Goal: Task Accomplishment & Management: Manage account settings

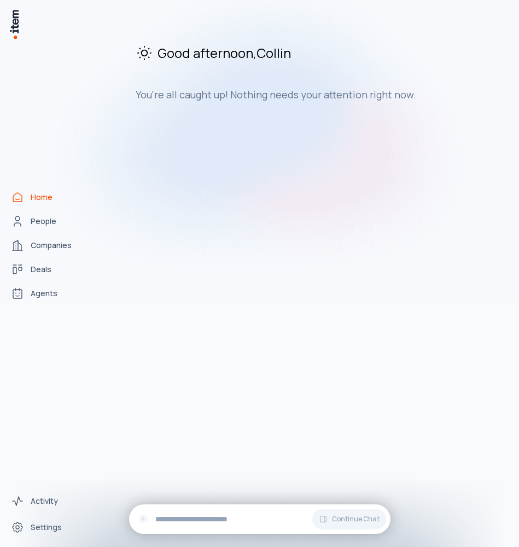
click at [41, 221] on img at bounding box center [259, 133] width 519 height 336
click at [48, 520] on link "Settings" at bounding box center [48, 527] width 83 height 22
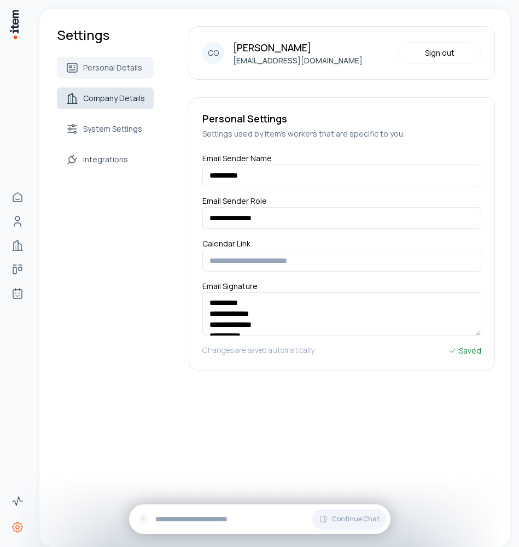
click at [114, 88] on link "Company Details" at bounding box center [105, 98] width 97 height 22
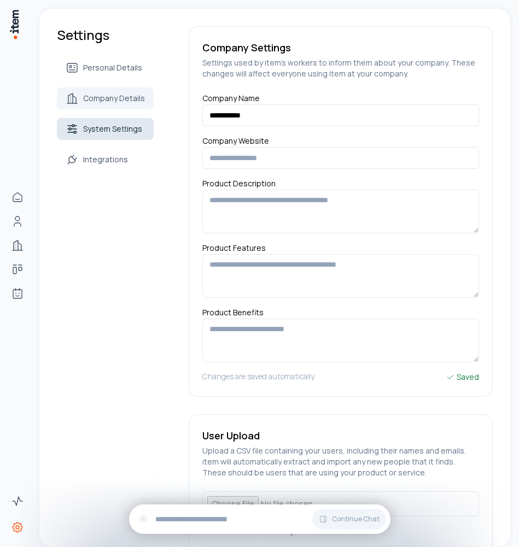
click at [113, 120] on link "System Settings" at bounding box center [105, 129] width 97 height 22
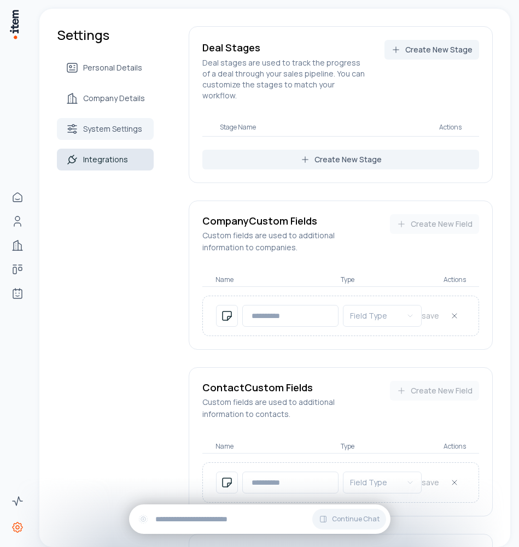
click at [104, 157] on span "Integrations" at bounding box center [105, 159] width 45 height 11
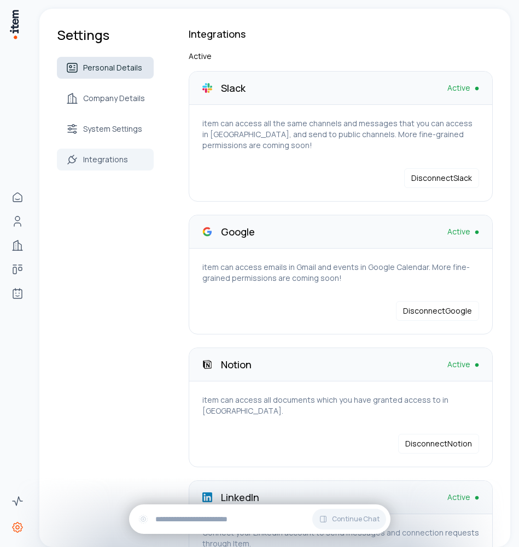
click at [96, 62] on span "Personal Details" at bounding box center [112, 67] width 59 height 11
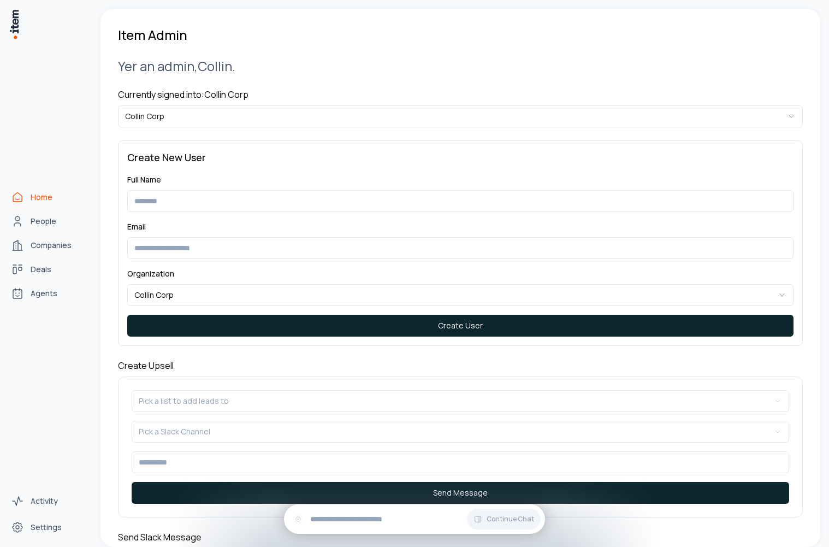
click at [30, 196] on link "Home" at bounding box center [48, 197] width 83 height 22
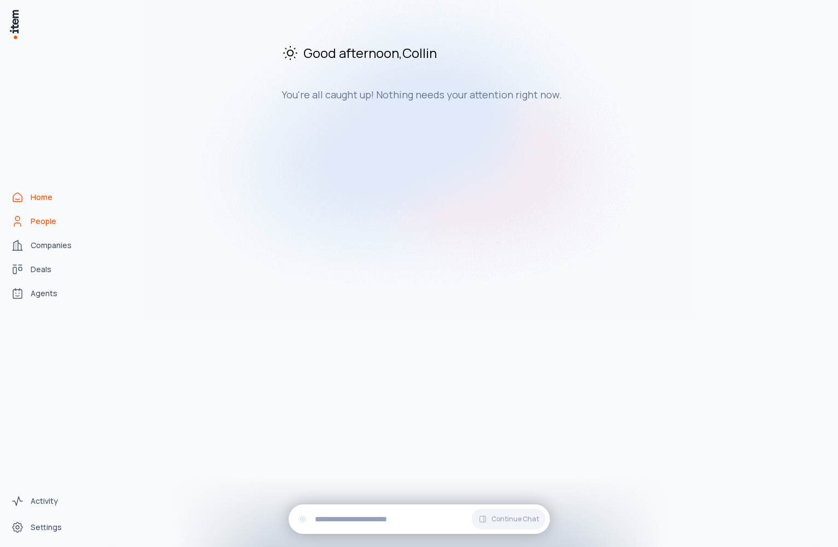
click at [51, 225] on span "People" at bounding box center [44, 221] width 26 height 11
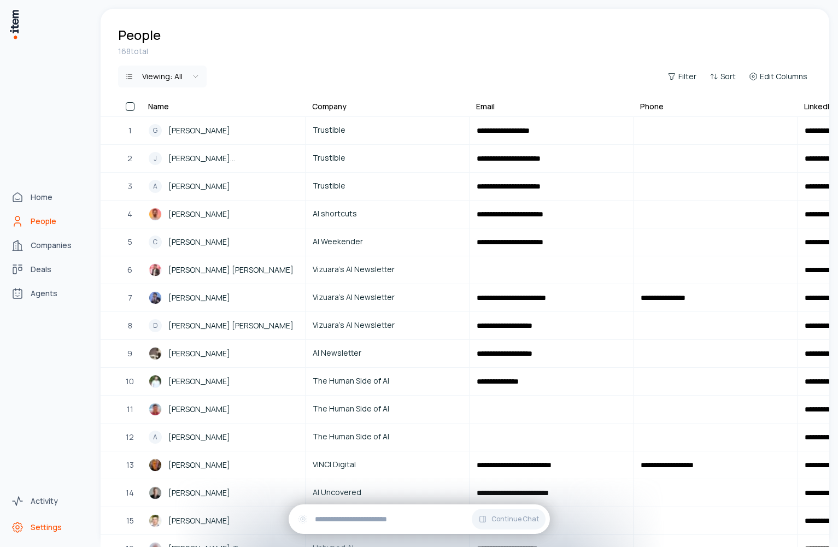
click at [56, 522] on span "Settings" at bounding box center [46, 527] width 31 height 11
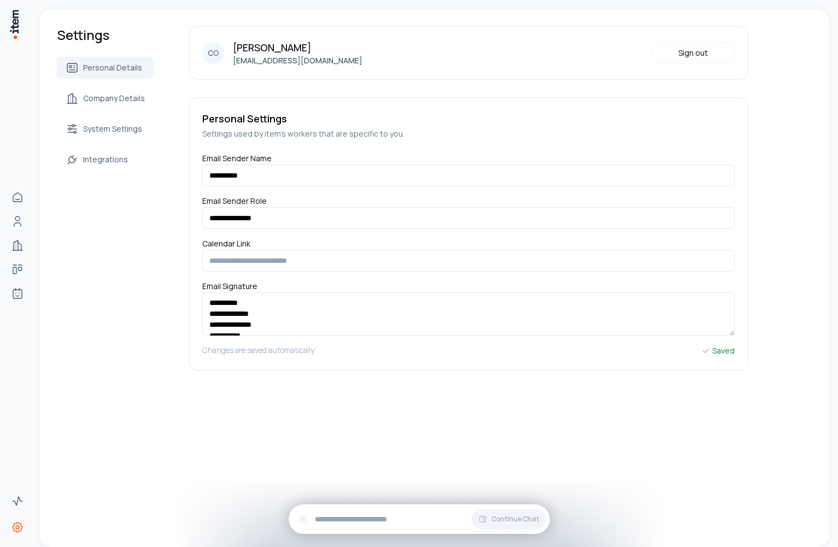
scroll to position [10, 0]
drag, startPoint x: 273, startPoint y: 322, endPoint x: 201, endPoint y: 304, distance: 73.8
click at [202, 304] on textarea "**********" at bounding box center [468, 314] width 532 height 44
paste textarea "**********"
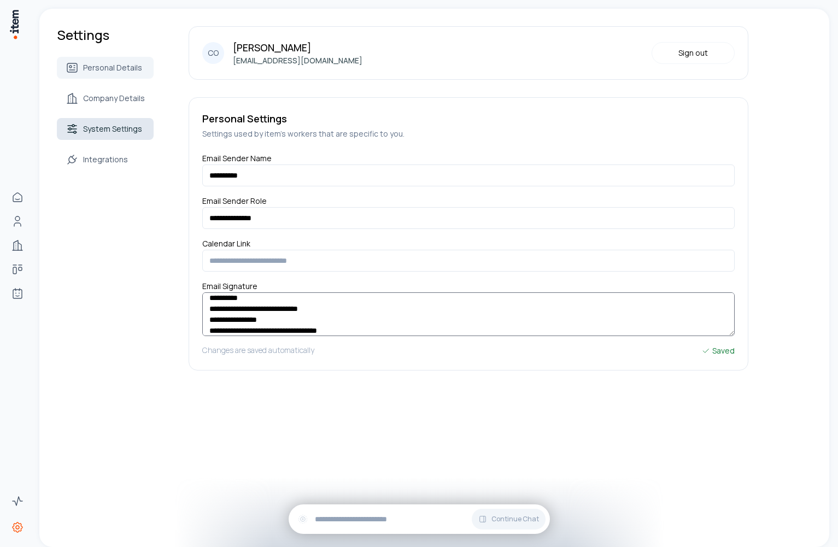
type textarea "**********"
click at [129, 137] on link "System Settings" at bounding box center [105, 129] width 97 height 22
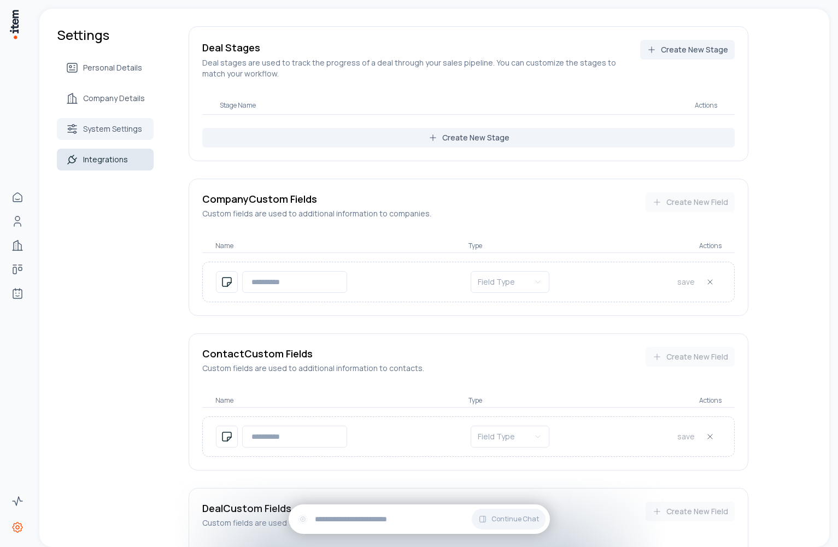
click at [109, 161] on span "Integrations" at bounding box center [105, 159] width 45 height 11
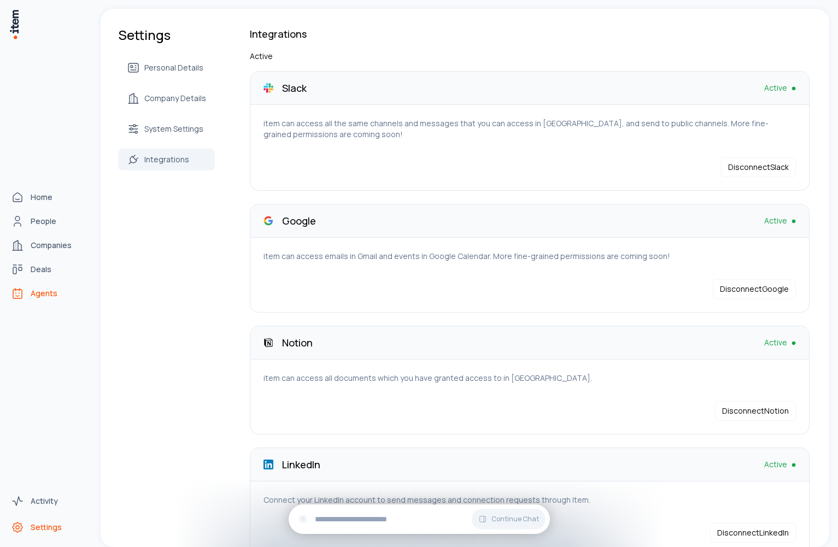
click at [24, 291] on link "Agents" at bounding box center [48, 294] width 83 height 22
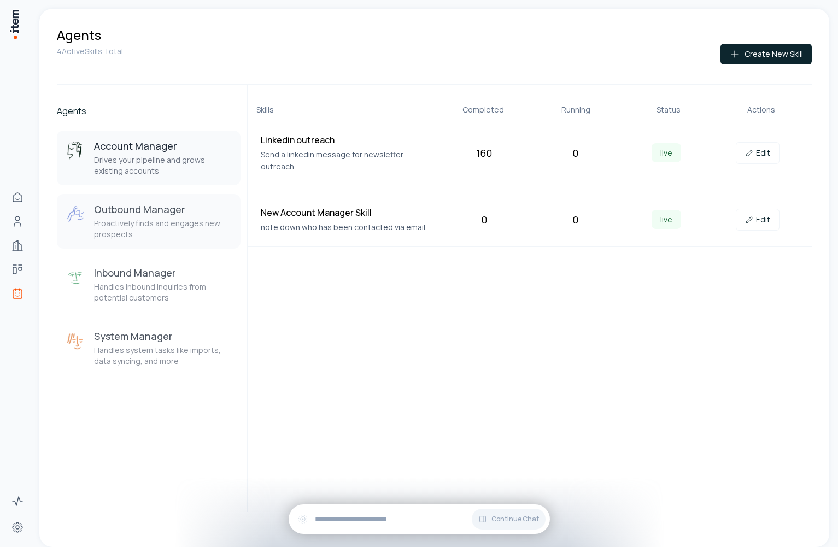
click at [193, 223] on p "Proactively finds and engages new prospects" at bounding box center [163, 229] width 138 height 22
